Goal: Transaction & Acquisition: Purchase product/service

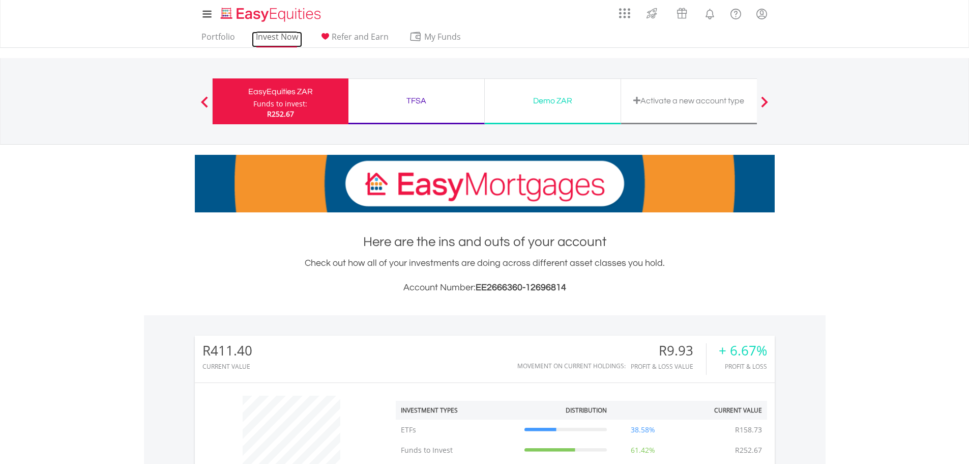
click at [289, 41] on link "Invest Now" at bounding box center [277, 40] width 50 height 16
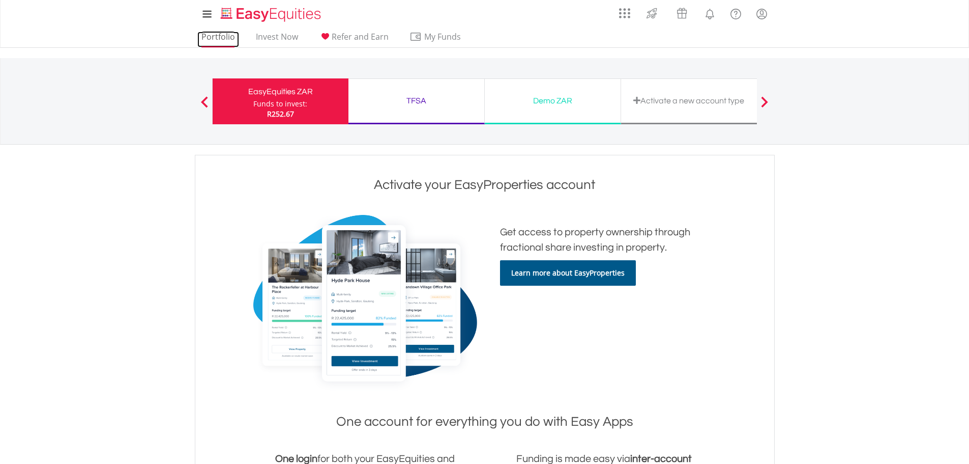
click at [225, 37] on link "Portfolio" at bounding box center [218, 40] width 42 height 16
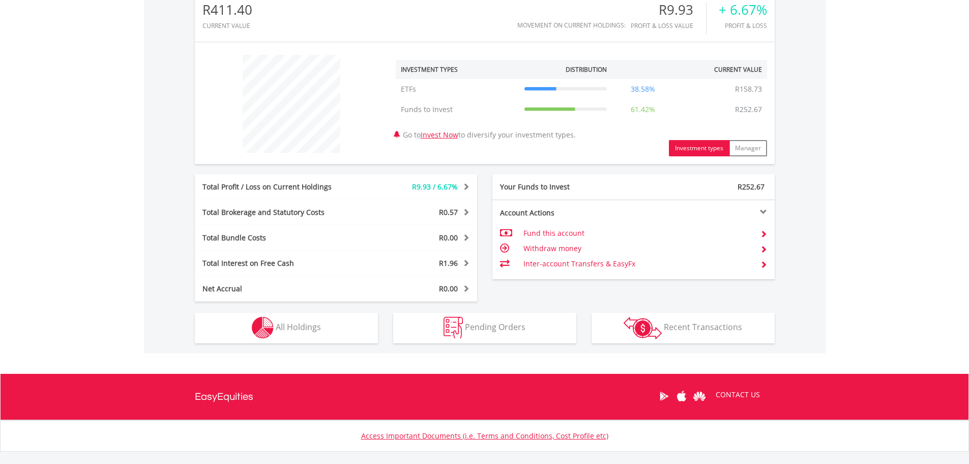
scroll to position [397, 0]
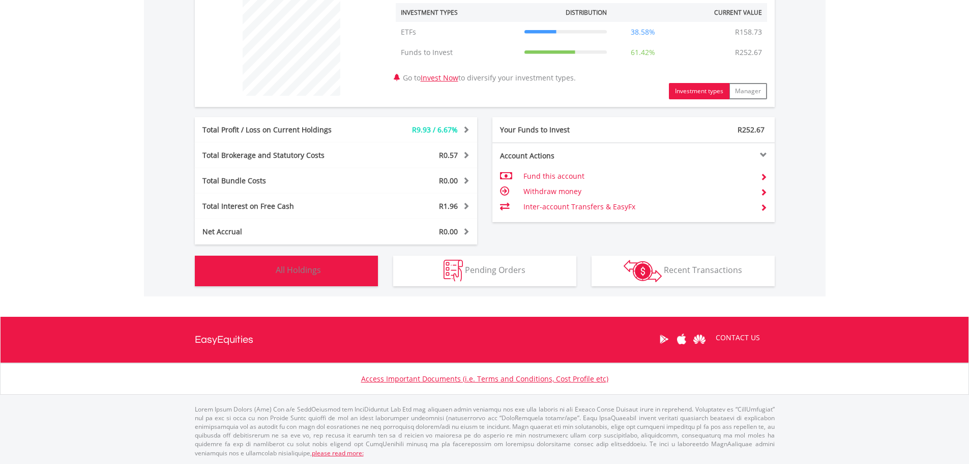
click at [310, 271] on span "All Holdings" at bounding box center [298, 269] width 45 height 11
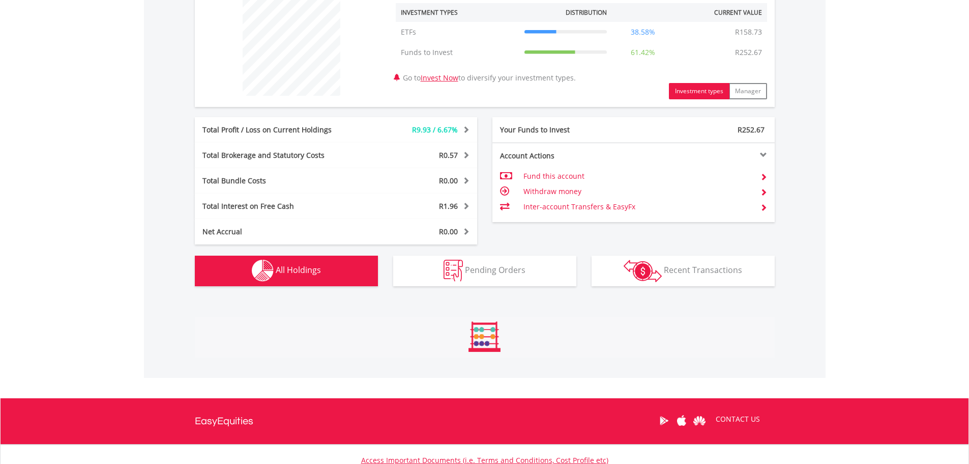
scroll to position [559, 0]
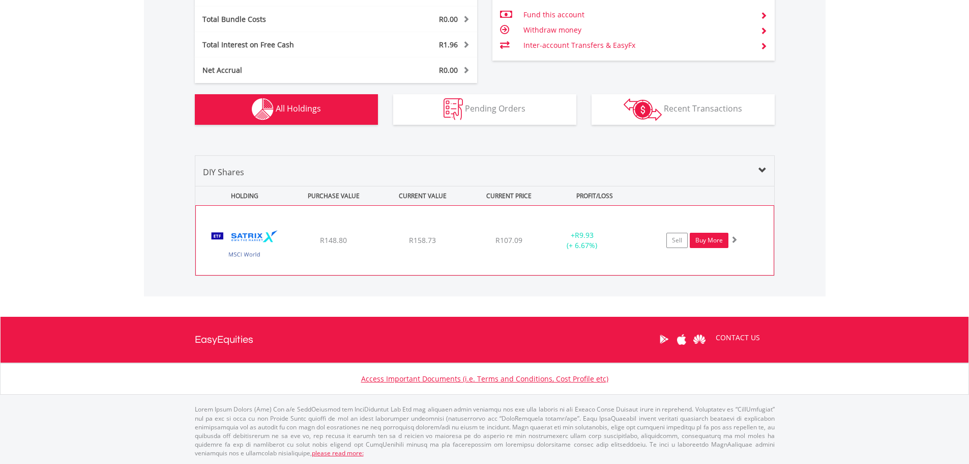
click at [702, 244] on link "Buy More" at bounding box center [709, 240] width 39 height 15
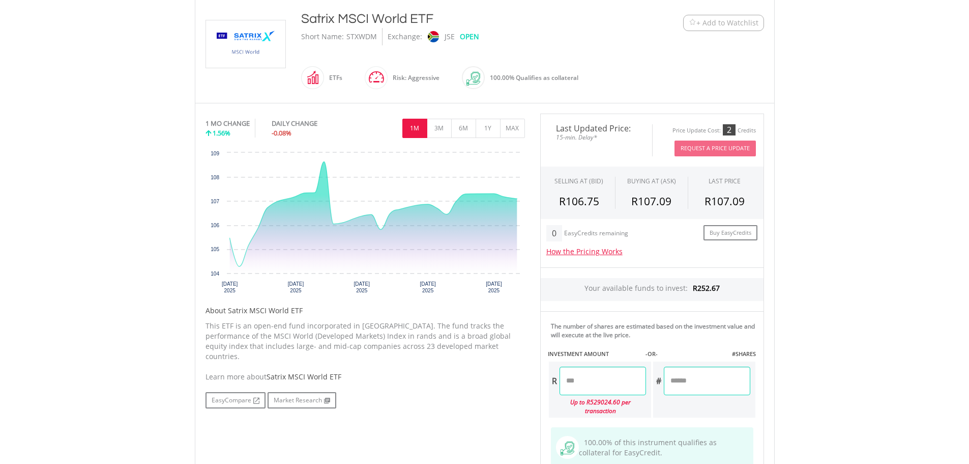
scroll to position [305, 0]
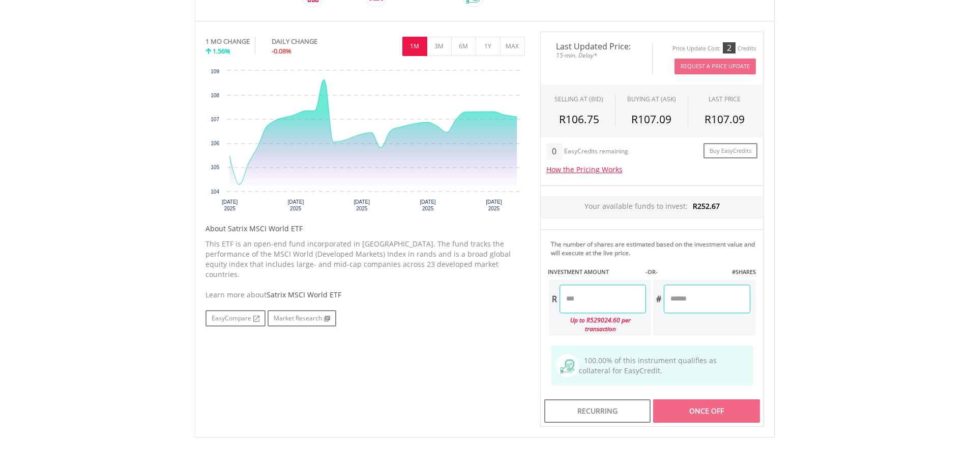
click at [609, 297] on input "number" at bounding box center [603, 298] width 87 height 28
type input "******"
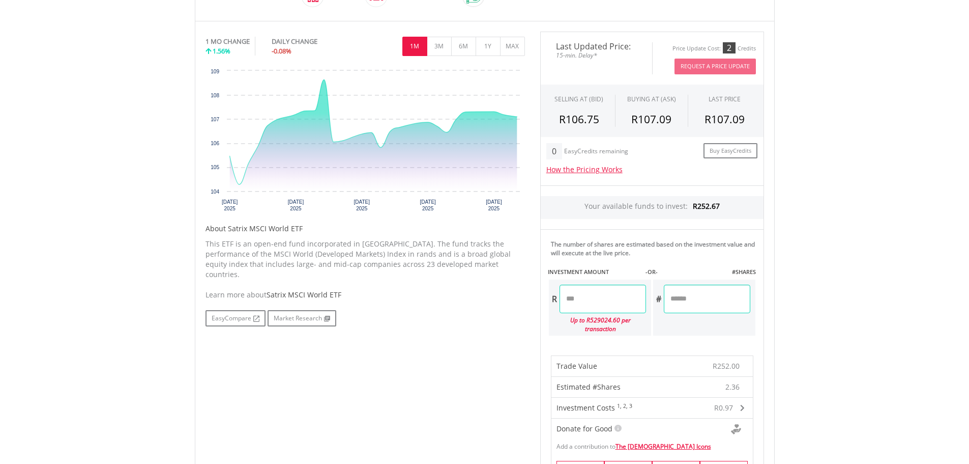
type input "******"
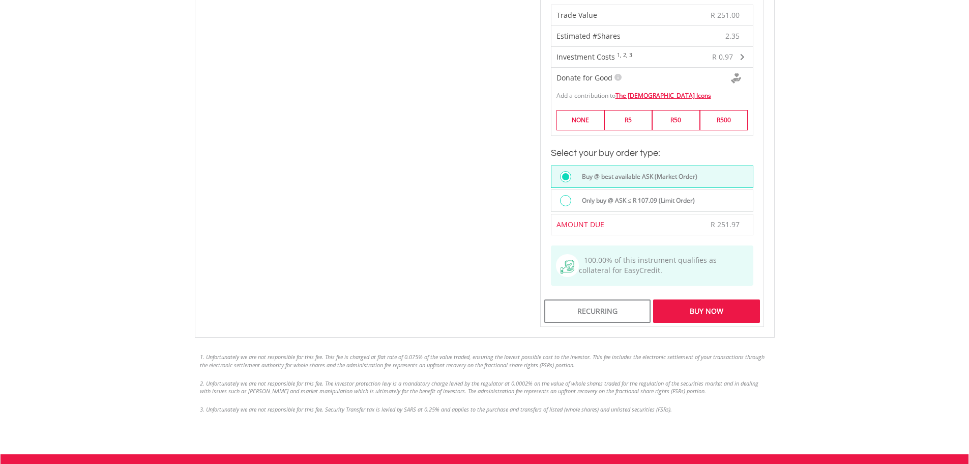
scroll to position [712, 0]
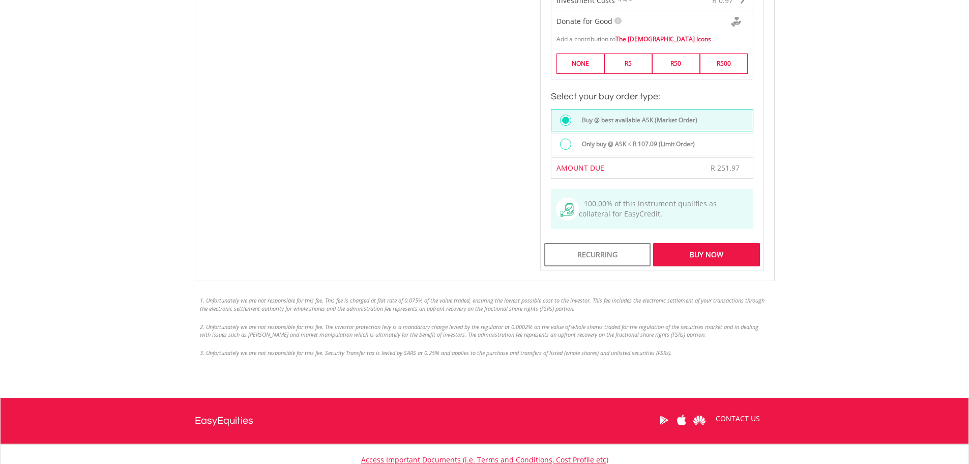
click at [715, 252] on div "Buy Now" at bounding box center [706, 254] width 106 height 23
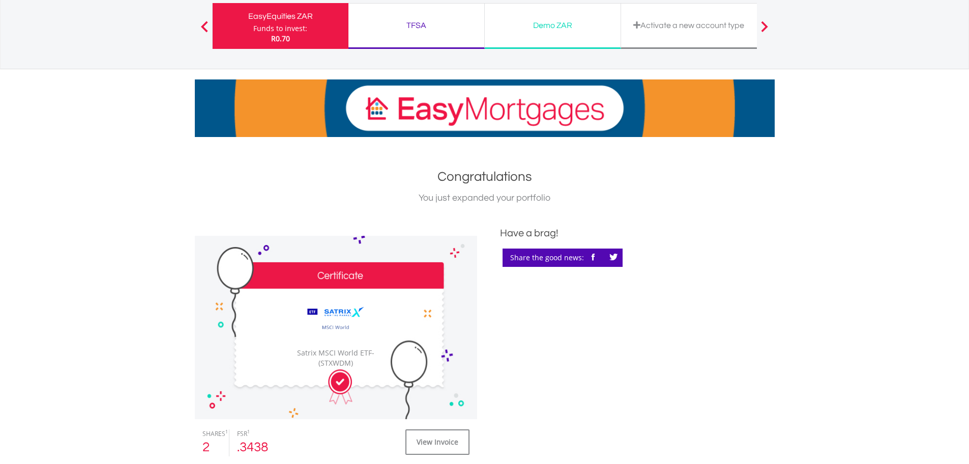
scroll to position [204, 0]
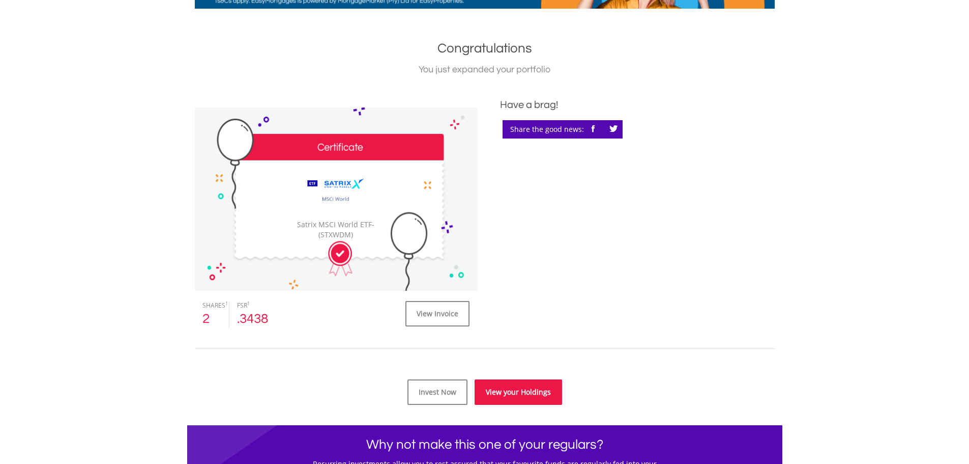
click at [515, 399] on link "View your Holdings" at bounding box center [519, 391] width 88 height 25
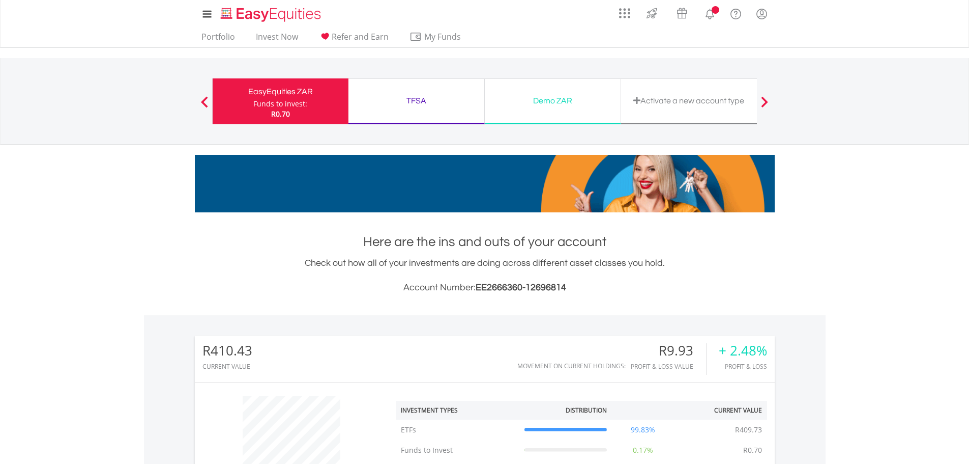
scroll to position [98, 193]
